Goal: Transaction & Acquisition: Purchase product/service

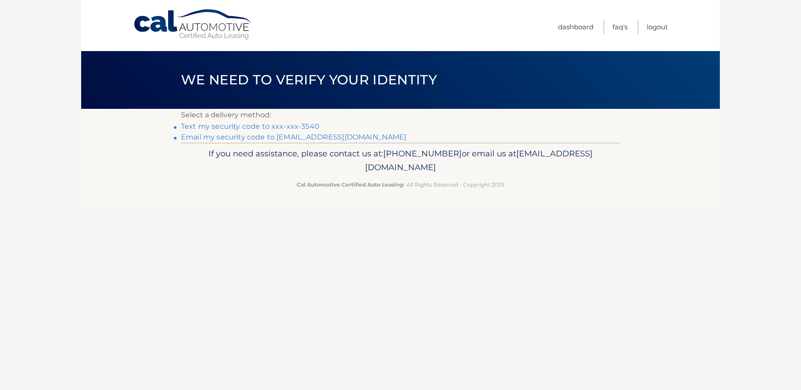
click at [268, 125] on link "Text my security code to xxx-xxx-3540" at bounding box center [250, 126] width 138 height 8
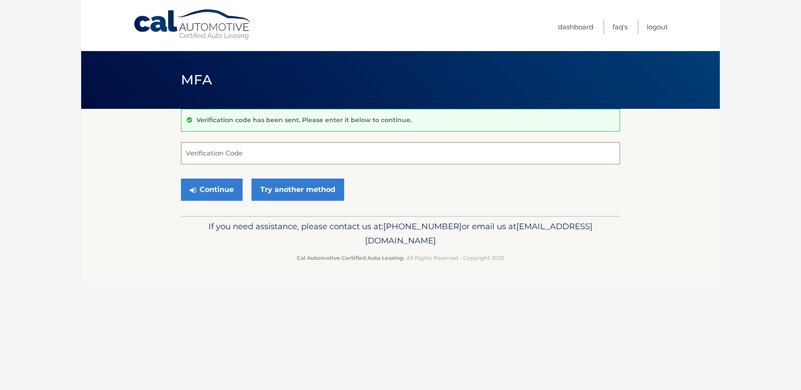
click at [241, 152] on input "Verification Code" at bounding box center [400, 153] width 439 height 22
type input "334759"
drag, startPoint x: 215, startPoint y: 189, endPoint x: 208, endPoint y: 189, distance: 7.6
click at [215, 189] on button "Continue" at bounding box center [212, 189] width 62 height 22
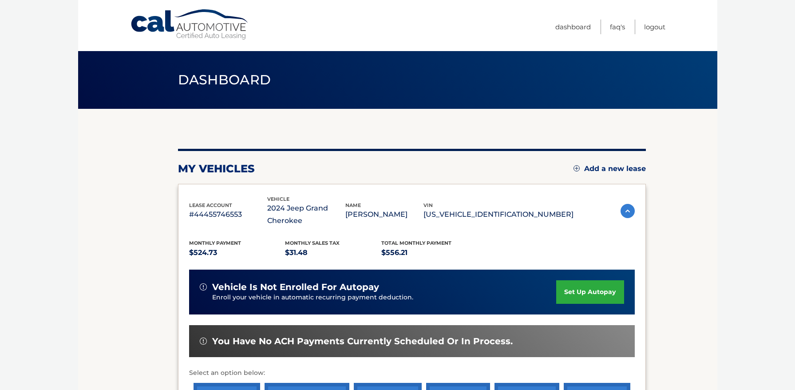
click at [109, 203] on section "my vehicles Add a new lease lease account #44455746553 vehicle 2024 Jeep Grand …" at bounding box center [397, 296] width 639 height 374
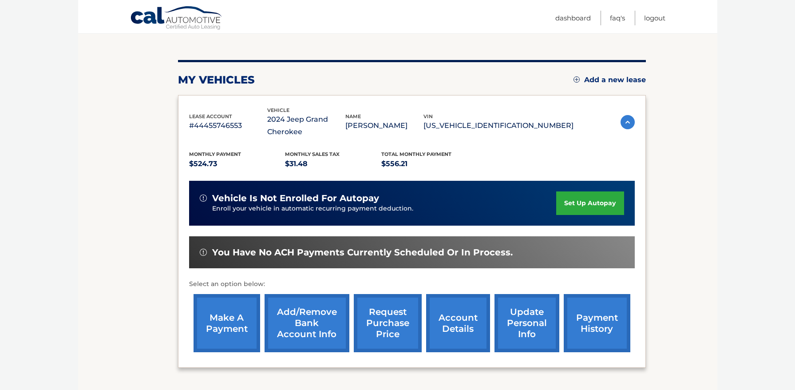
scroll to position [133, 0]
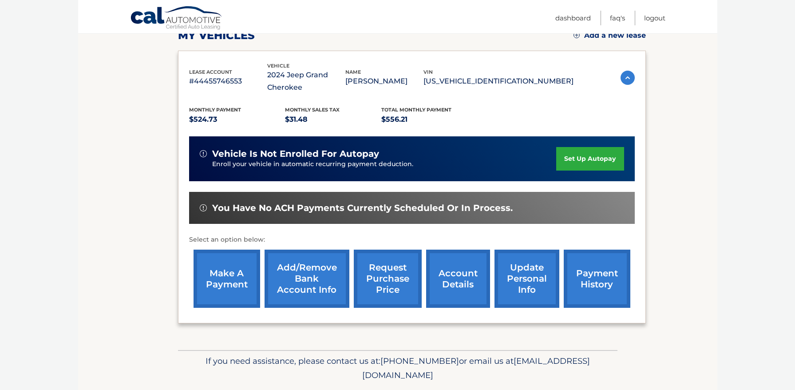
click at [225, 276] on link "make a payment" at bounding box center [226, 278] width 67 height 58
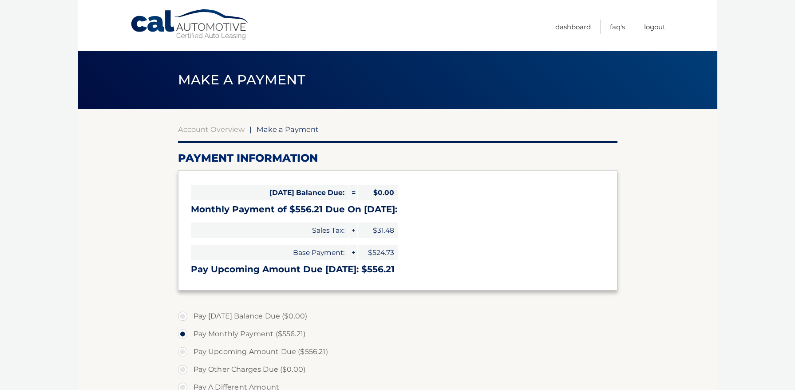
select select "OTYwZjUxMjMtYWNkMC00MjMzLWFlYmQtYjgwZTIzYzllOTIx"
click at [115, 236] on section "Account Overview | Make a Payment Payment Information Today's Balance Due: = $0…" at bounding box center [397, 338] width 639 height 458
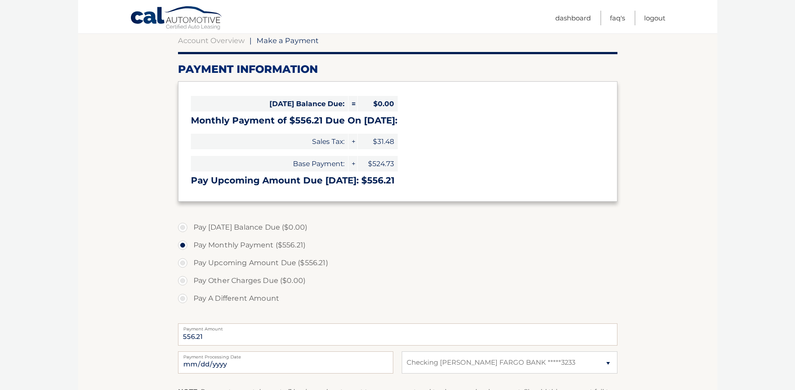
scroll to position [133, 0]
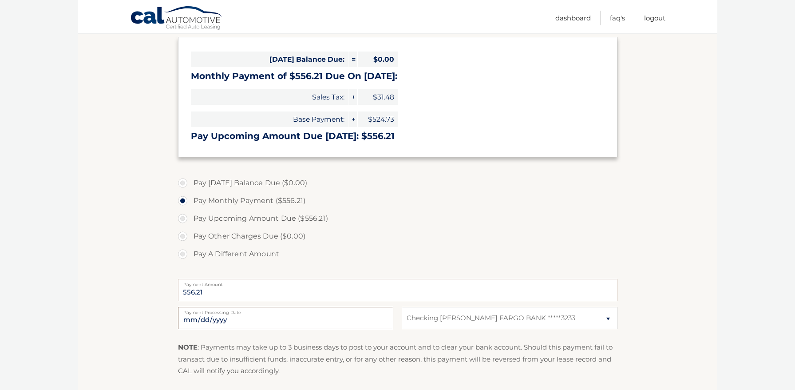
click at [236, 319] on input "2025-10-09" at bounding box center [285, 318] width 215 height 22
type input "2025-10-24"
click at [233, 322] on input "2025-10-24" at bounding box center [285, 318] width 215 height 22
click at [154, 265] on section "Account Overview | Make a Payment Payment Information Today's Balance Due: = $0…" at bounding box center [397, 205] width 639 height 458
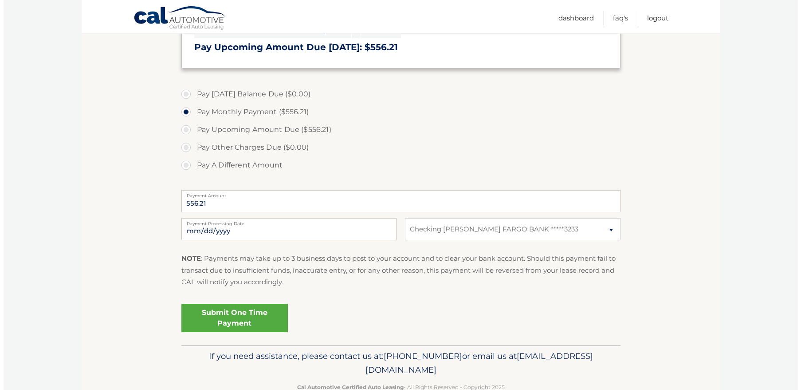
scroll to position [245, 0]
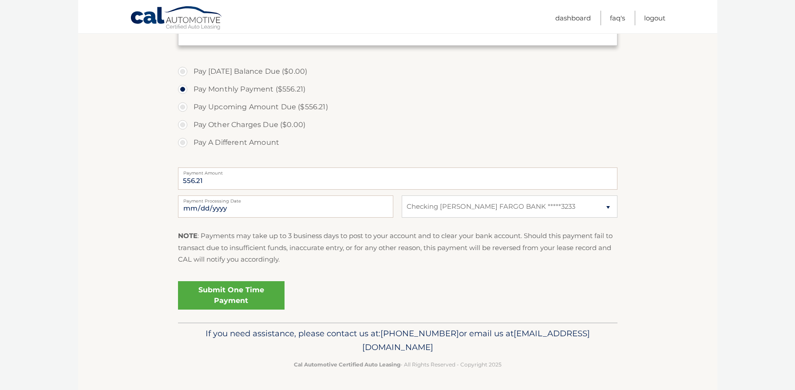
click at [234, 294] on link "Submit One Time Payment" at bounding box center [231, 295] width 107 height 28
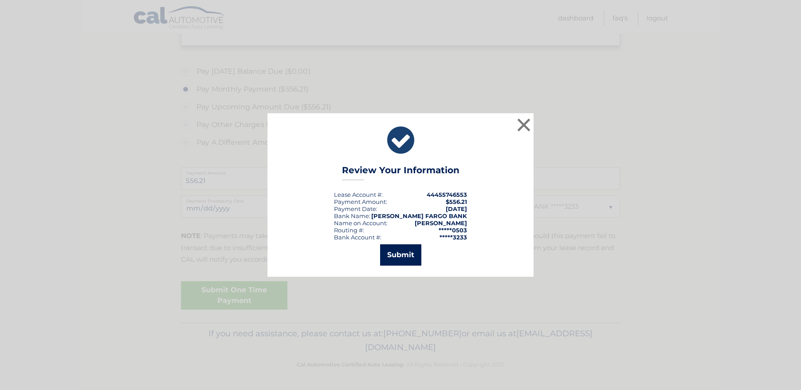
click at [404, 256] on button "Submit" at bounding box center [400, 254] width 41 height 21
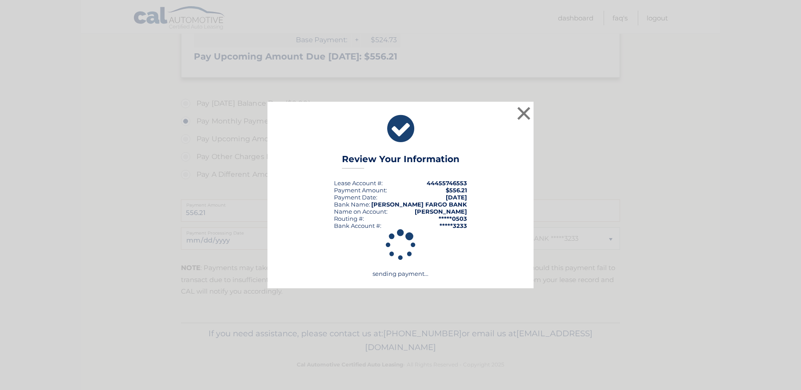
scroll to position [213, 0]
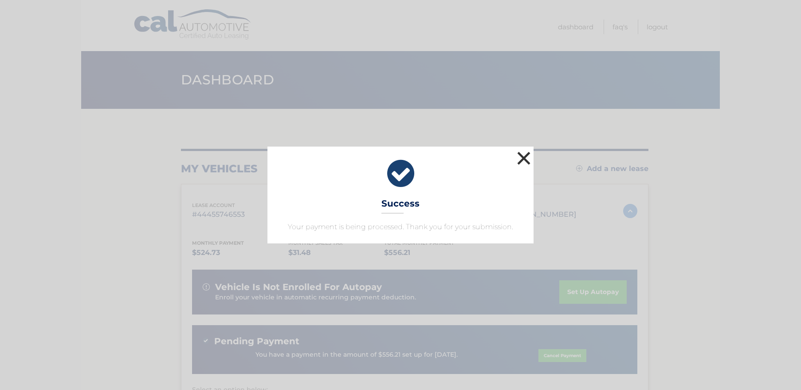
click at [525, 157] on button "×" at bounding box center [524, 158] width 18 height 18
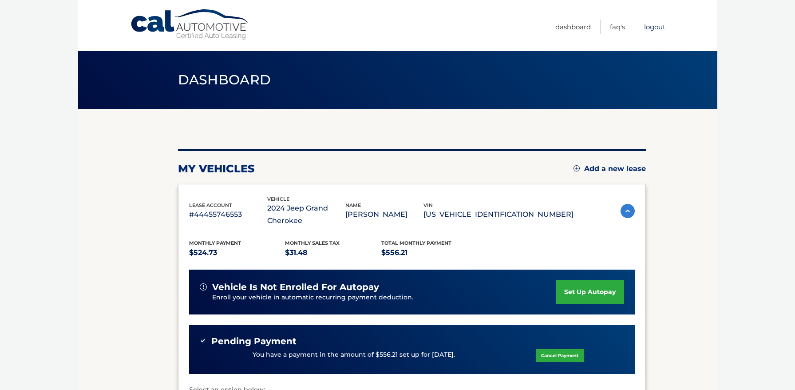
click at [655, 27] on link "Logout" at bounding box center [654, 27] width 21 height 15
